Goal: Information Seeking & Learning: Learn about a topic

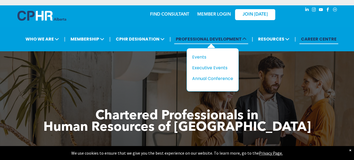
click at [207, 38] on span "PROFESSIONAL DEVELOPMENT" at bounding box center [211, 39] width 74 height 10
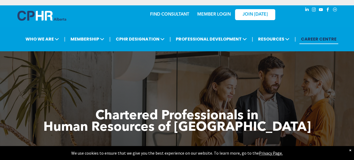
click at [205, 14] on link "MEMBER LOGIN" at bounding box center [214, 14] width 34 height 4
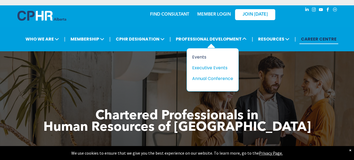
click at [200, 56] on div "Events" at bounding box center [210, 57] width 37 height 7
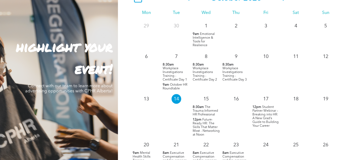
scroll to position [493, 0]
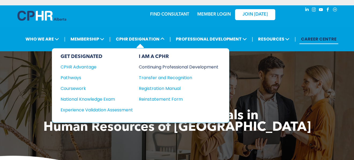
click at [165, 66] on div "Continuing Professional Development" at bounding box center [175, 67] width 72 height 7
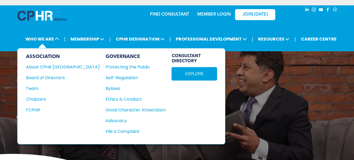
click at [54, 124] on div "ASSOCIATION About CPHR [GEOGRAPHIC_DATA] Board of Directors Team Chapters FCPHR" at bounding box center [63, 96] width 74 height 85
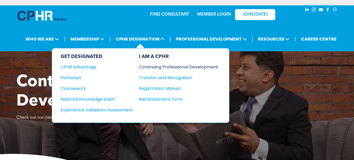
click at [165, 65] on div "Continuing Professional Development" at bounding box center [175, 67] width 72 height 7
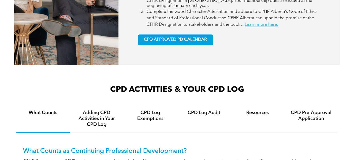
scroll to position [295, 0]
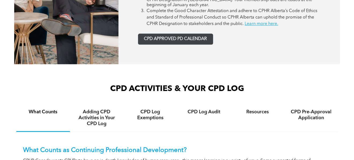
click at [166, 37] on span "CPD APPROVED PD CALENDAR" at bounding box center [175, 38] width 63 height 5
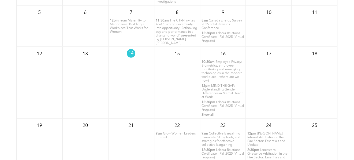
scroll to position [569, 0]
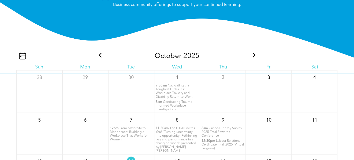
click at [253, 53] on icon at bounding box center [254, 55] width 3 height 5
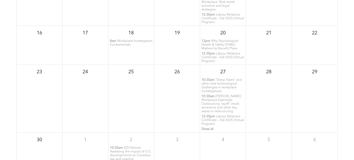
scroll to position [703, 0]
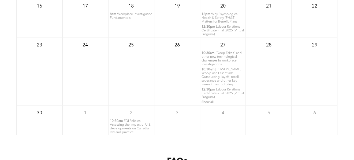
click at [213, 71] on span "Lancaster’s Workplace Essentials: Outsourcing, layoff, recall, severance and ot…" at bounding box center [222, 77] width 40 height 18
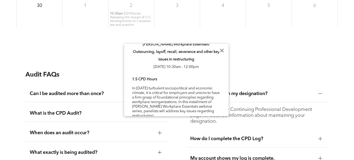
scroll to position [0, 0]
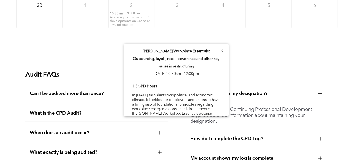
click at [272, 61] on div "FAQs" at bounding box center [177, 54] width 354 height 17
drag, startPoint x: 221, startPoint y: 49, endPoint x: 223, endPoint y: 54, distance: 5.2
click at [221, 49] on div at bounding box center [221, 50] width 7 height 7
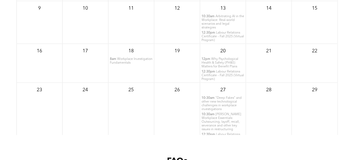
scroll to position [596, 0]
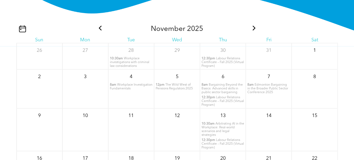
click at [251, 27] on icon at bounding box center [254, 28] width 7 height 5
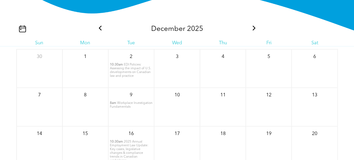
click at [254, 27] on icon at bounding box center [254, 28] width 7 height 5
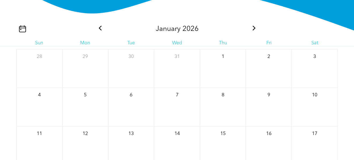
click at [98, 27] on icon at bounding box center [100, 28] width 7 height 5
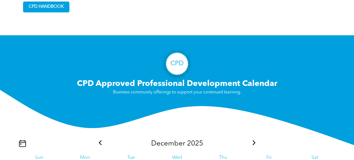
scroll to position [488, 0]
